Goal: Check status

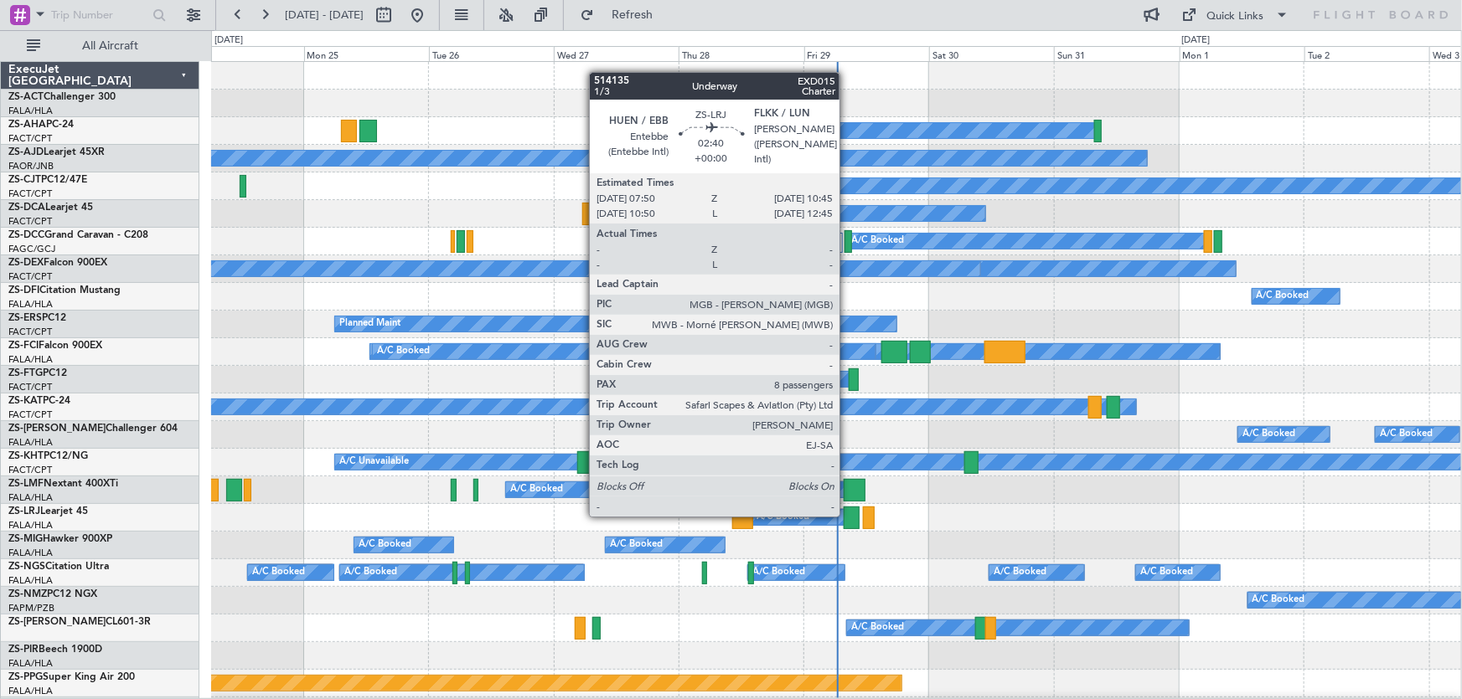
click at [847, 515] on div at bounding box center [852, 518] width 16 height 23
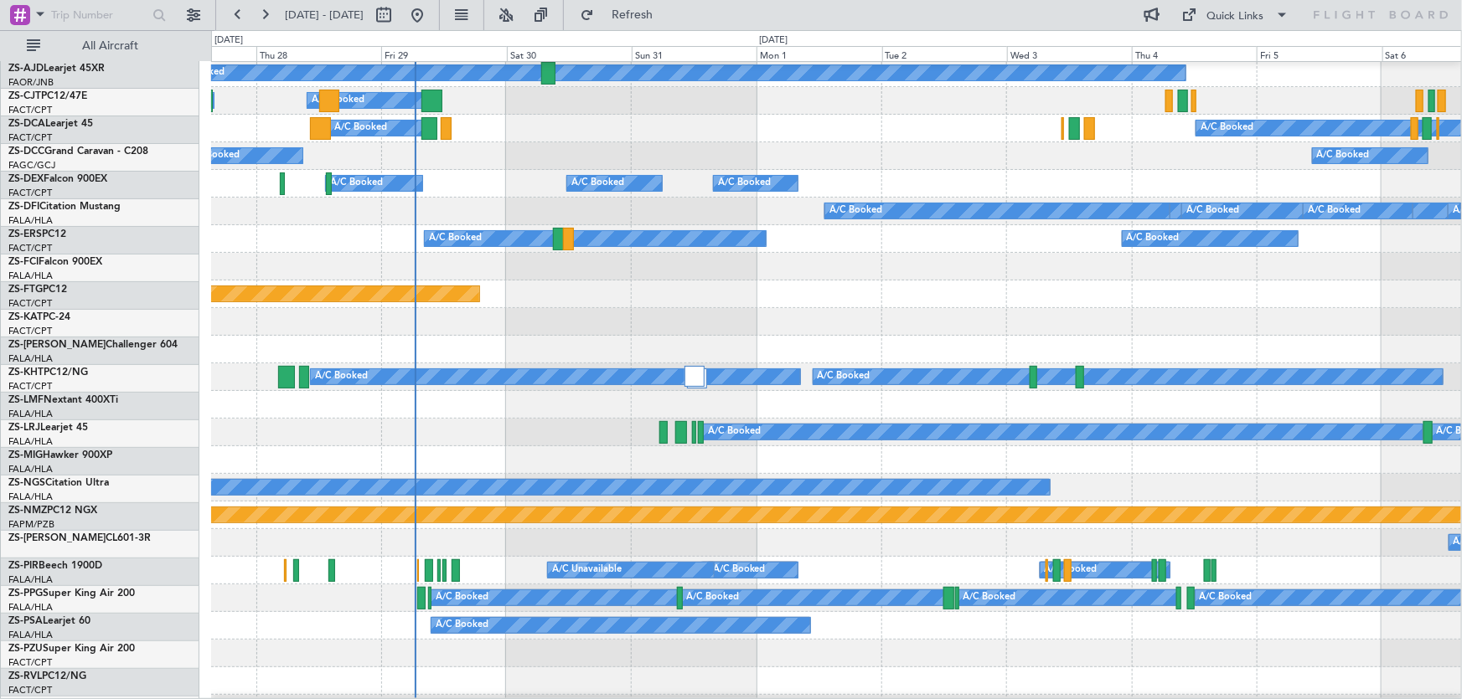
scroll to position [389, 0]
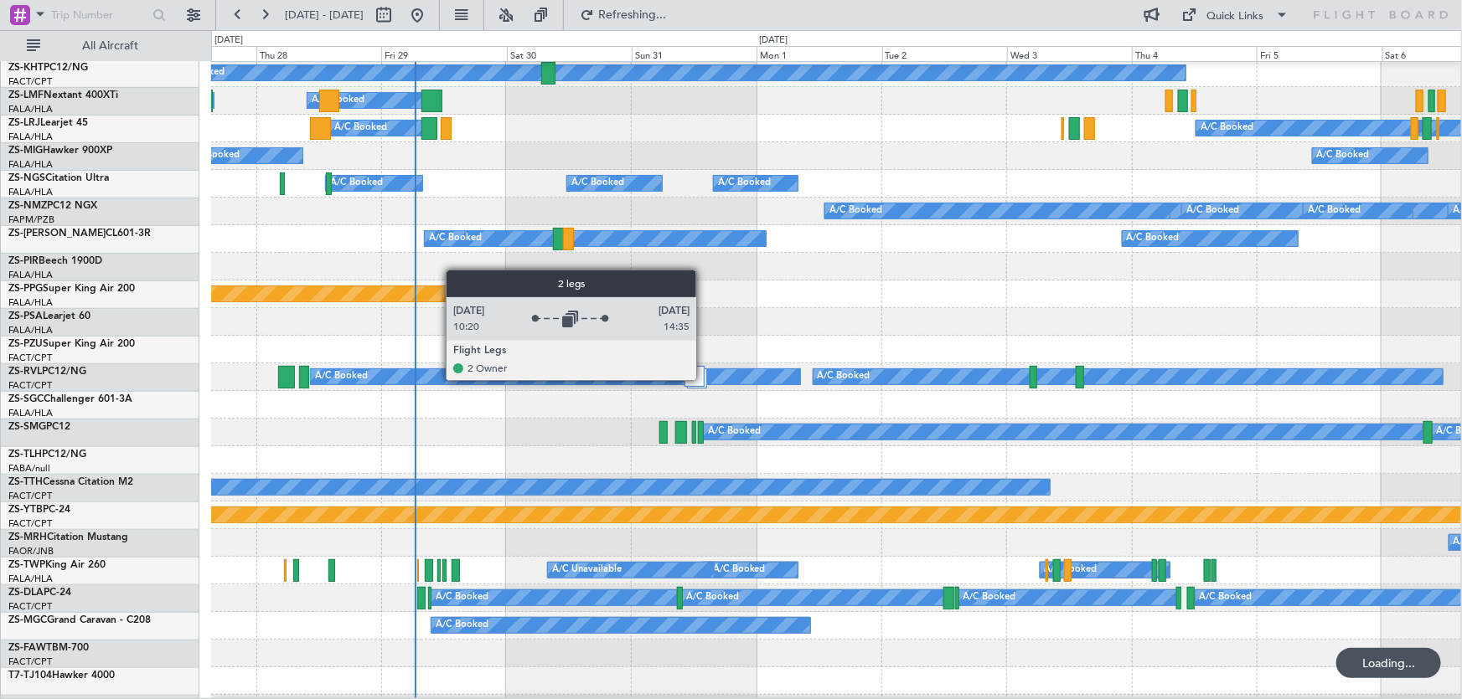
click at [689, 382] on div at bounding box center [694, 376] width 20 height 20
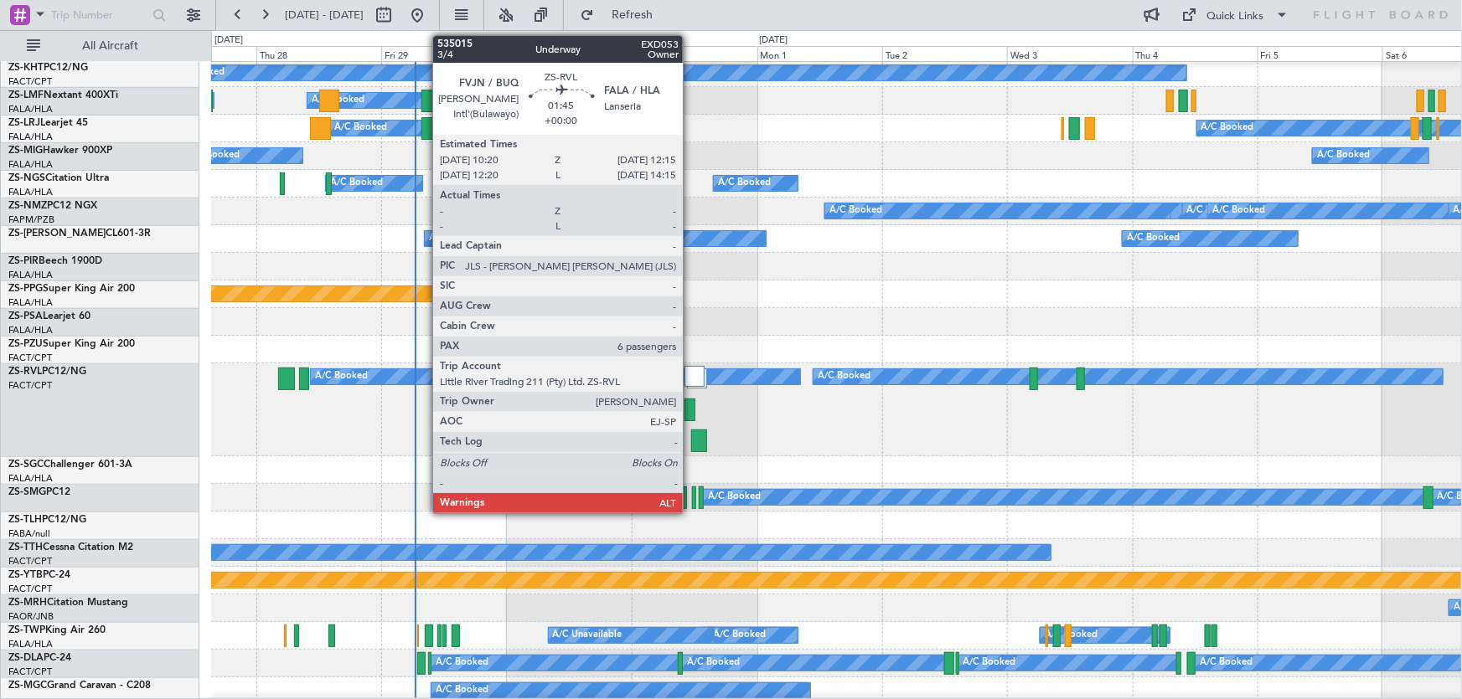
click at [690, 406] on div at bounding box center [689, 410] width 10 height 23
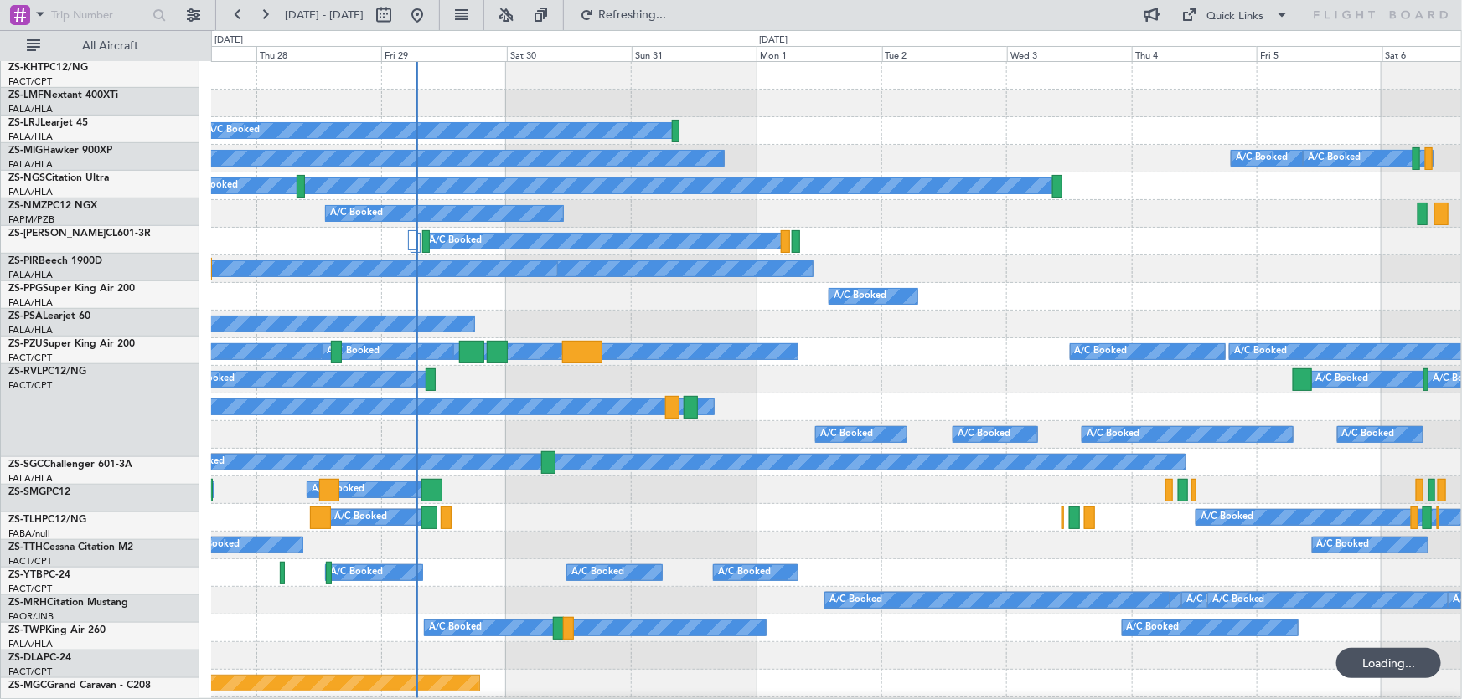
scroll to position [0, 0]
